Goal: Communication & Community: Participate in discussion

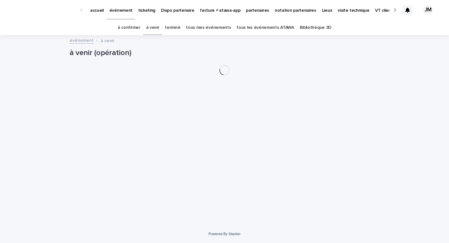
click at [257, 31] on link "tous les événements ATAWA" at bounding box center [265, 27] width 57 height 15
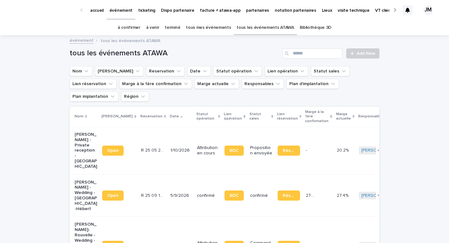
click at [127, 31] on link "à confirmer" at bounding box center [129, 27] width 23 height 15
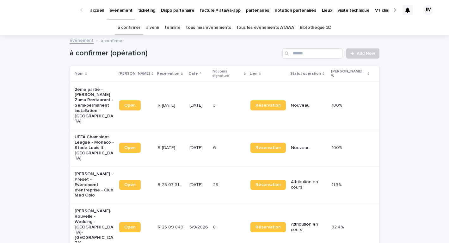
click at [206, 182] on p "[DATE]" at bounding box center [199, 184] width 19 height 5
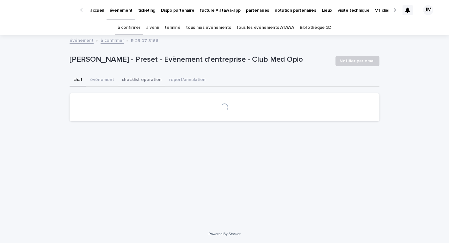
click at [143, 76] on button "checklist opération" at bounding box center [141, 80] width 47 height 13
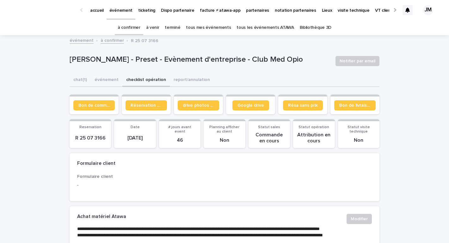
click at [73, 108] on section "Bon de commande" at bounding box center [94, 105] width 49 height 20
click at [83, 103] on span "Bon de commande" at bounding box center [93, 105] width 31 height 4
click at [81, 83] on button "chat (1)" at bounding box center [80, 80] width 21 height 13
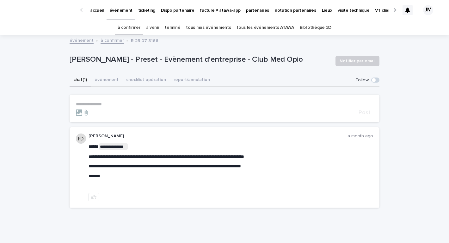
click at [98, 102] on p "**********" at bounding box center [224, 104] width 297 height 5
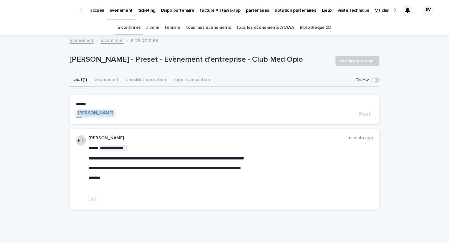
drag, startPoint x: 90, startPoint y: 111, endPoint x: 114, endPoint y: 108, distance: 23.6
click at [90, 111] on span "[PERSON_NAME]" at bounding box center [95, 113] width 35 height 4
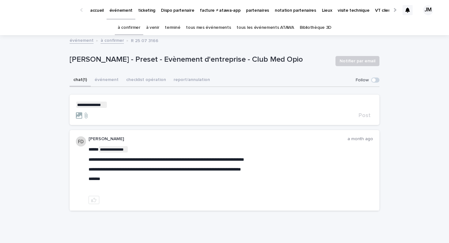
click at [150, 107] on p "**********" at bounding box center [224, 105] width 297 height 6
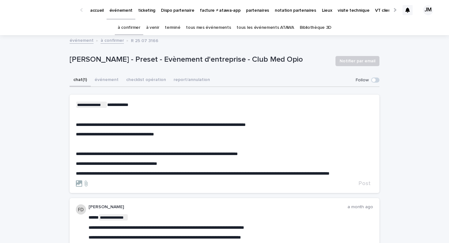
click at [364, 185] on form "**********" at bounding box center [224, 144] width 297 height 85
click at [364, 186] on span "Post" at bounding box center [365, 184] width 12 height 6
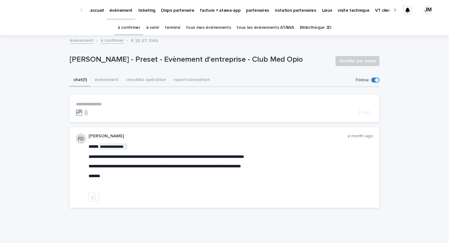
click at [140, 31] on link "à confirmer" at bounding box center [129, 27] width 23 height 15
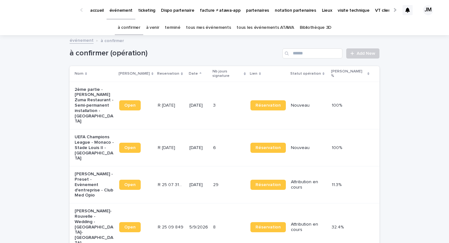
click at [208, 143] on div "[DATE]" at bounding box center [199, 148] width 19 height 10
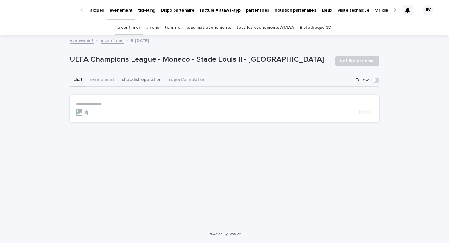
click at [121, 81] on button "checklist opération" at bounding box center [141, 80] width 47 height 13
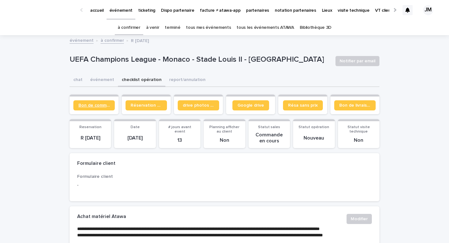
click at [95, 103] on span "Bon de commande" at bounding box center [93, 105] width 31 height 4
click at [90, 103] on span "Bon de commande" at bounding box center [93, 105] width 31 height 4
